Goal: Find specific page/section

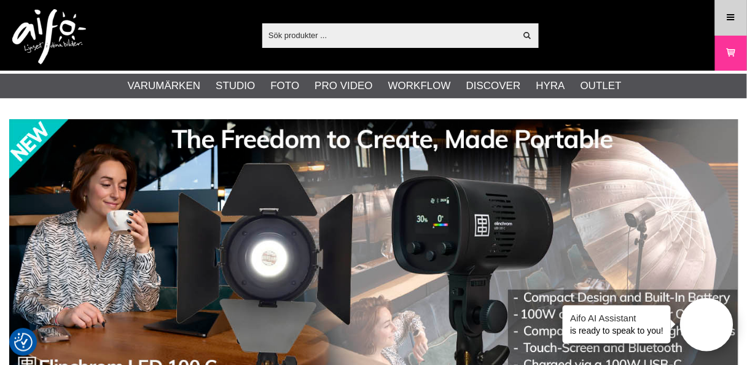
click at [730, 11] on icon at bounding box center [730, 18] width 11 height 14
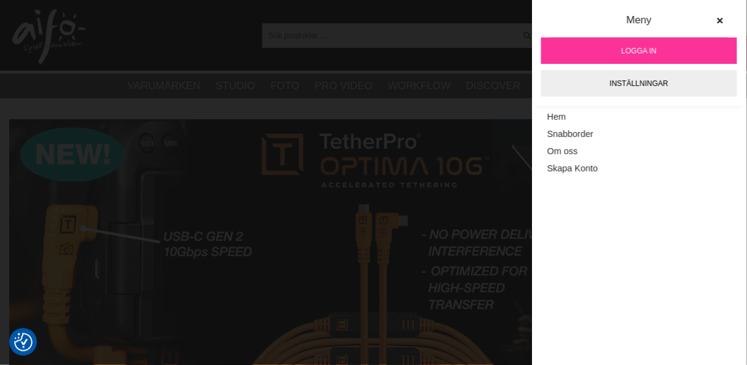
click at [642, 47] on span "Logga in" at bounding box center [639, 50] width 35 height 11
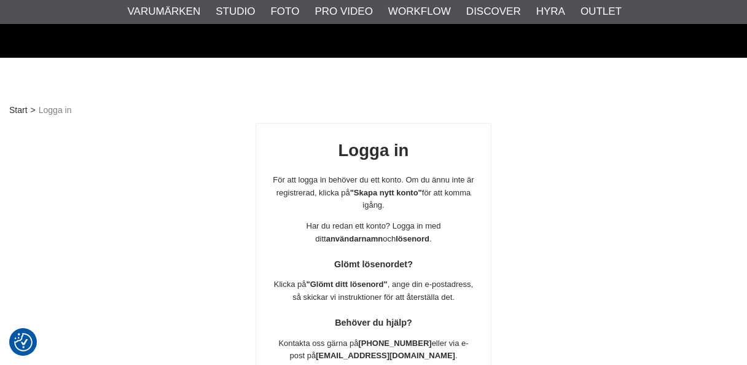
scroll to position [216, 0]
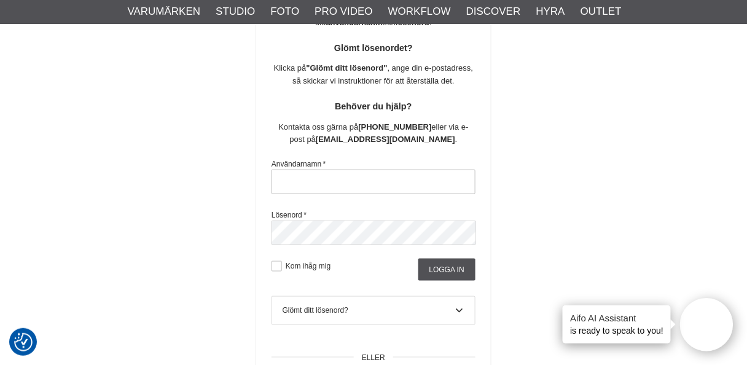
click at [341, 184] on input "text" at bounding box center [373, 182] width 204 height 25
type input "[PERSON_NAME][EMAIL_ADDRESS][DOMAIN_NAME]"
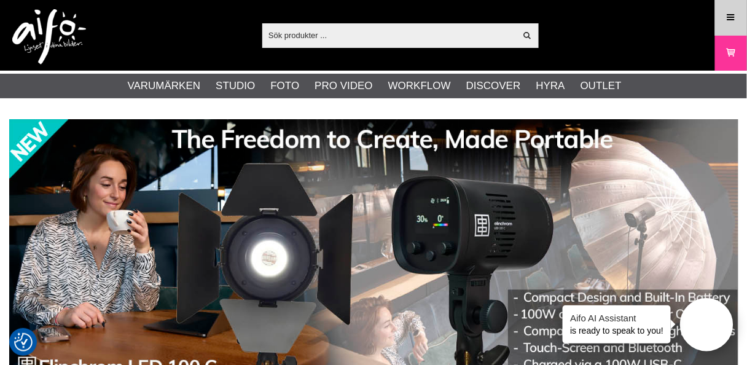
click at [727, 17] on icon at bounding box center [730, 18] width 11 height 14
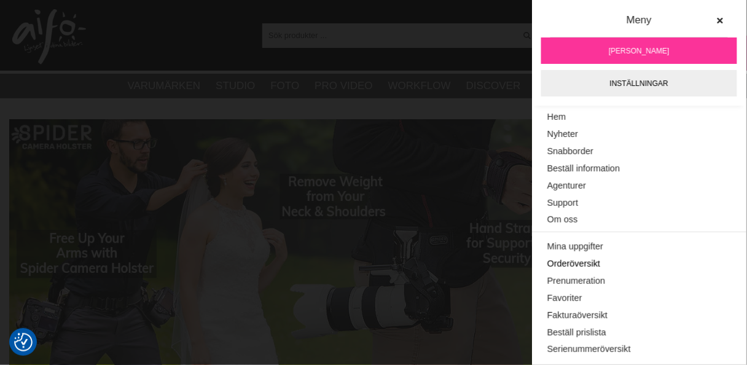
click at [576, 262] on link "Orderöversikt" at bounding box center [639, 263] width 184 height 17
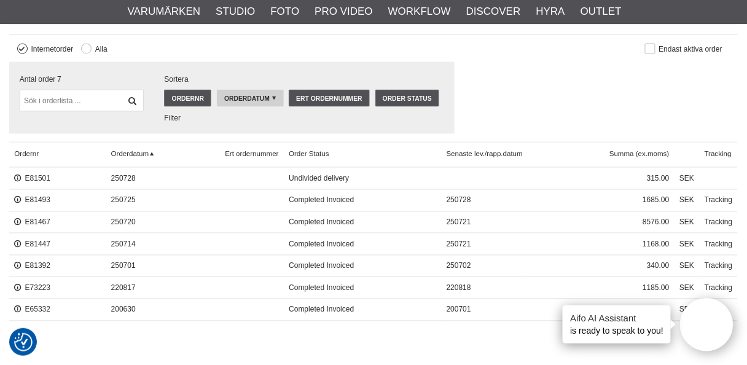
scroll to position [442, 0]
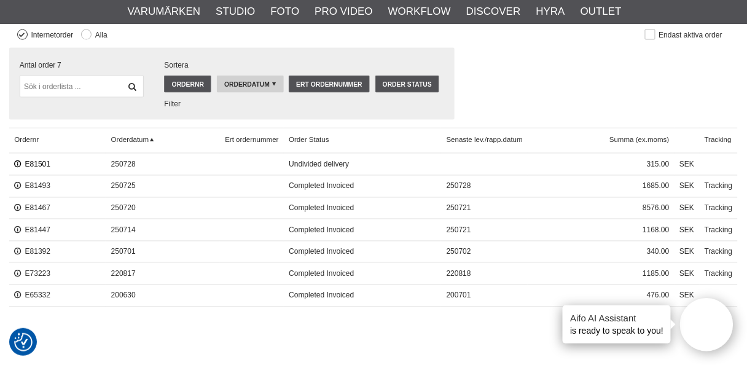
click at [30, 161] on link "E81501" at bounding box center [32, 164] width 36 height 9
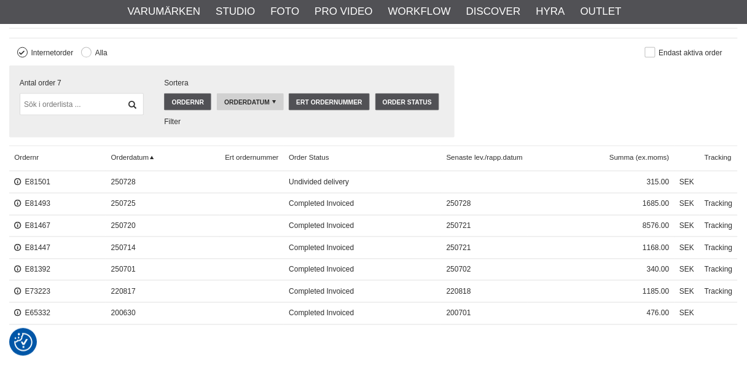
scroll to position [442, 0]
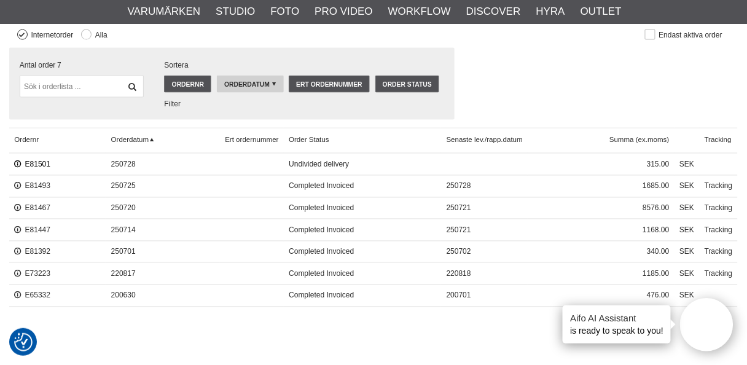
click at [34, 160] on link "E81501" at bounding box center [32, 164] width 36 height 9
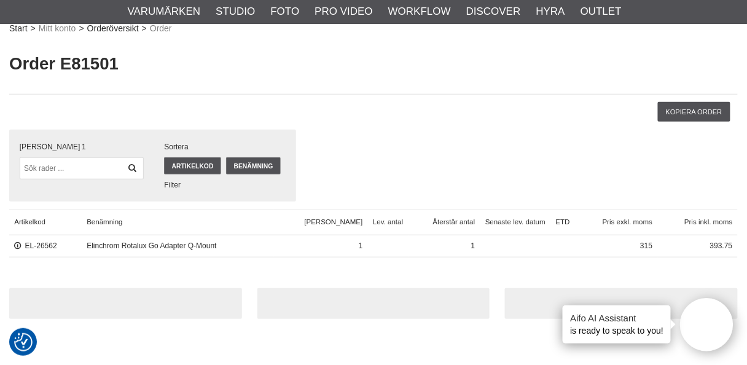
scroll to position [98, 0]
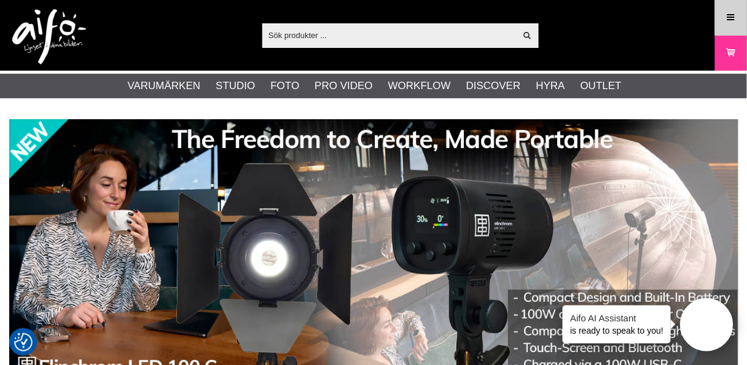
click at [728, 16] on icon at bounding box center [730, 18] width 11 height 14
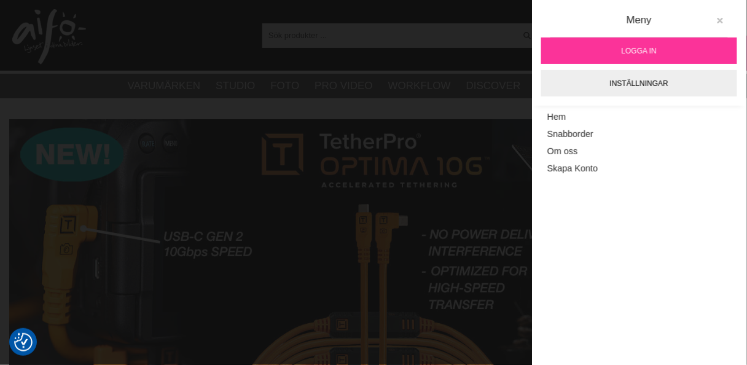
click at [721, 21] on icon at bounding box center [719, 21] width 9 height 9
